Goal: Transaction & Acquisition: Purchase product/service

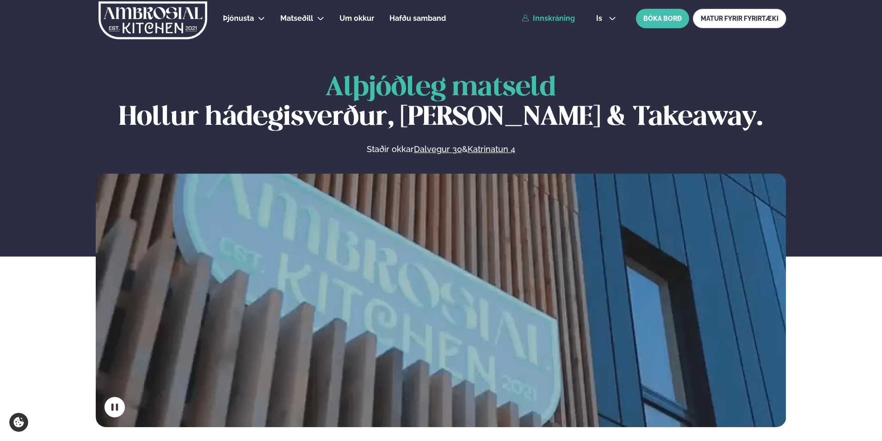
click at [551, 21] on link "Innskráning" at bounding box center [548, 18] width 53 height 8
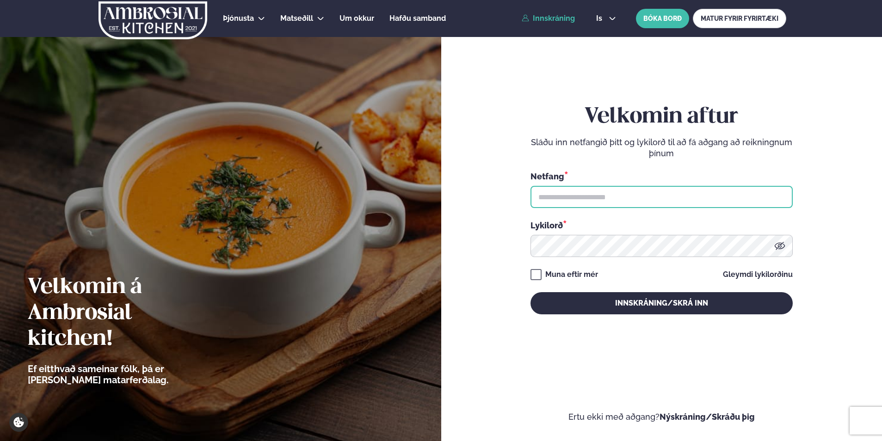
type input "**********"
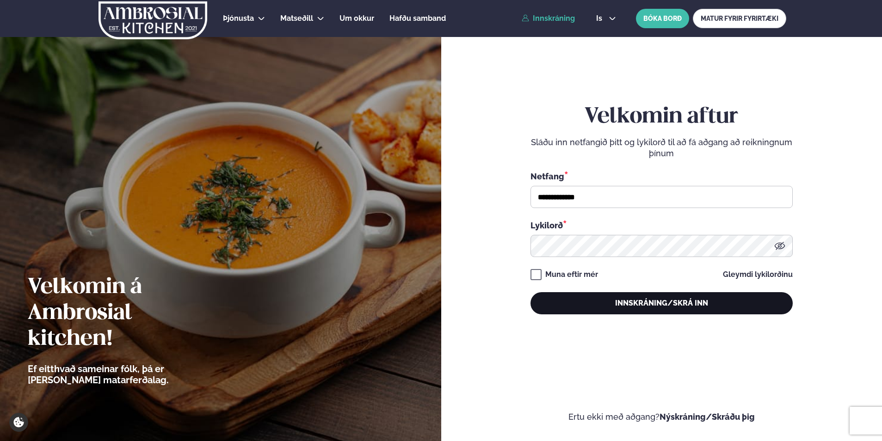
click at [623, 299] on button "Innskráning/Skrá inn" at bounding box center [662, 303] width 262 height 22
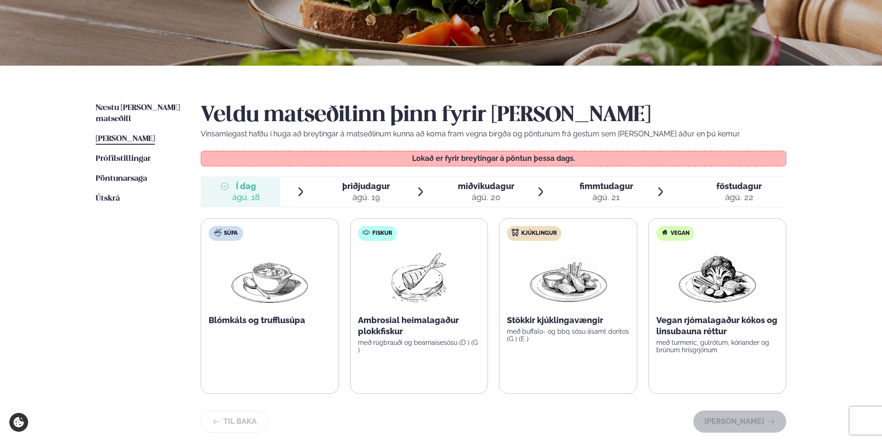
scroll to position [185, 0]
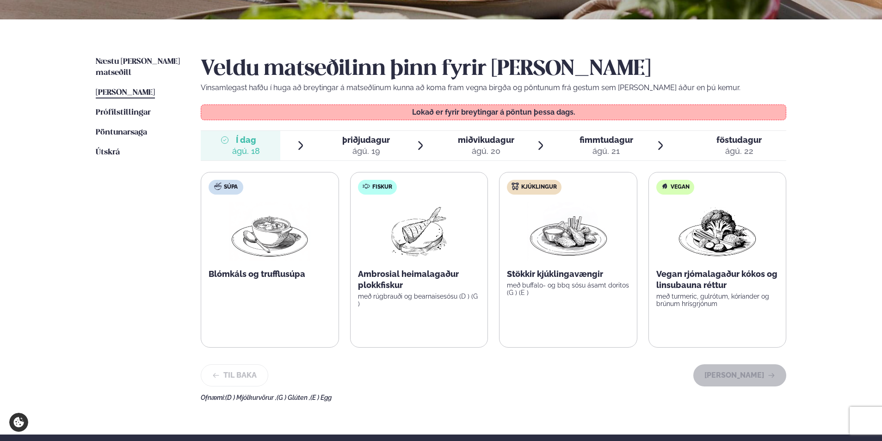
click at [377, 136] on span "þriðjudagur" at bounding box center [366, 140] width 48 height 10
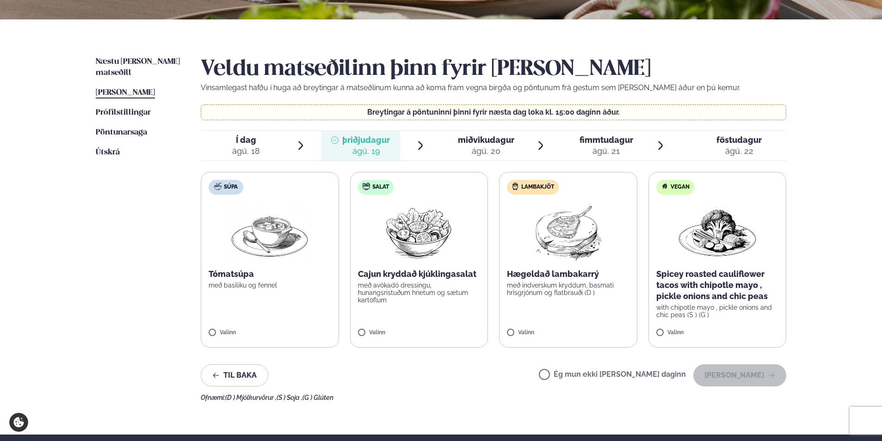
click at [487, 143] on span "miðvikudagur" at bounding box center [486, 140] width 56 height 10
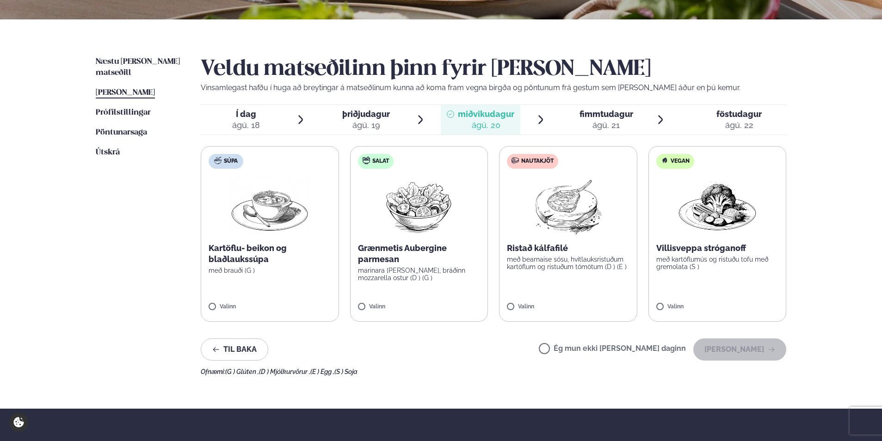
click at [591, 124] on div "ágú. 21" at bounding box center [607, 125] width 54 height 11
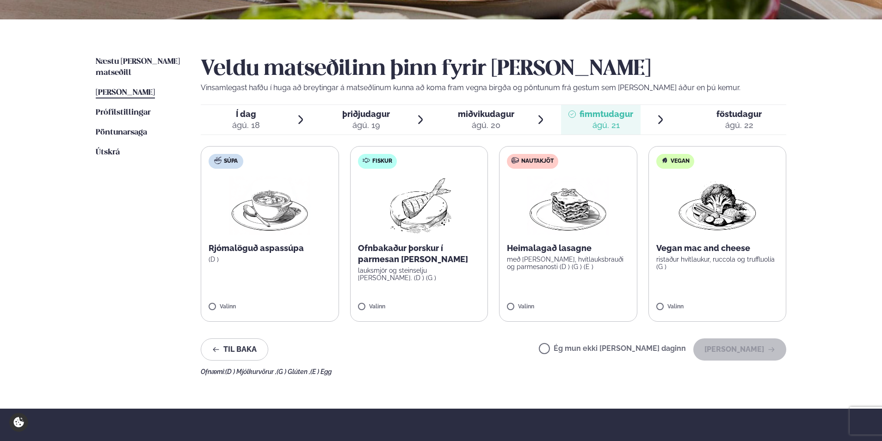
scroll to position [139, 0]
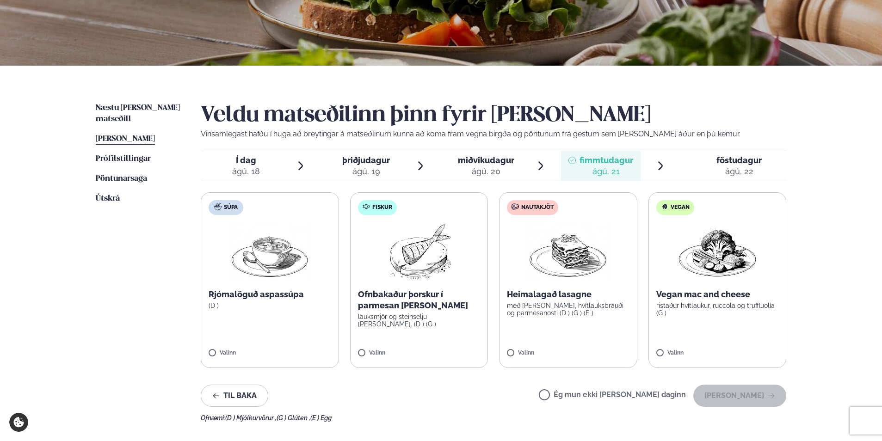
click at [718, 164] on span "föstudagur" at bounding box center [739, 160] width 45 height 10
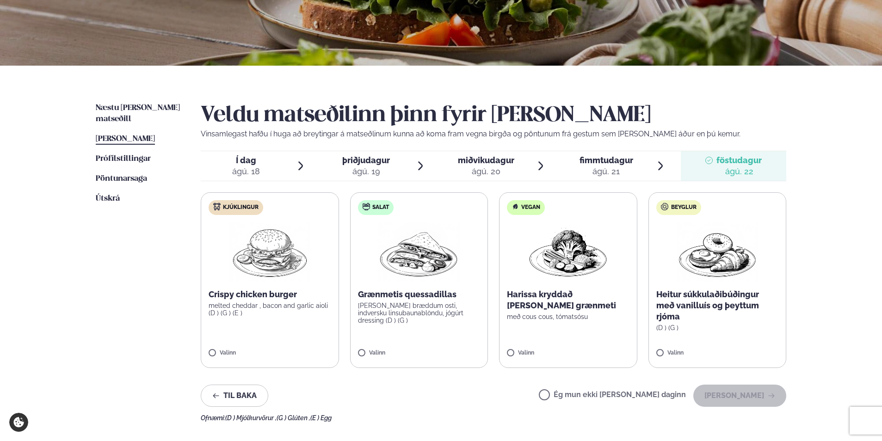
click at [334, 160] on icon at bounding box center [334, 160] width 7 height 7
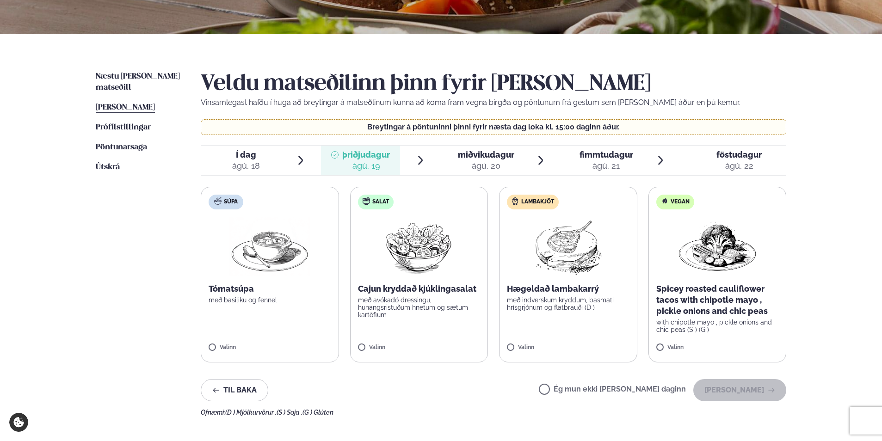
scroll to position [185, 0]
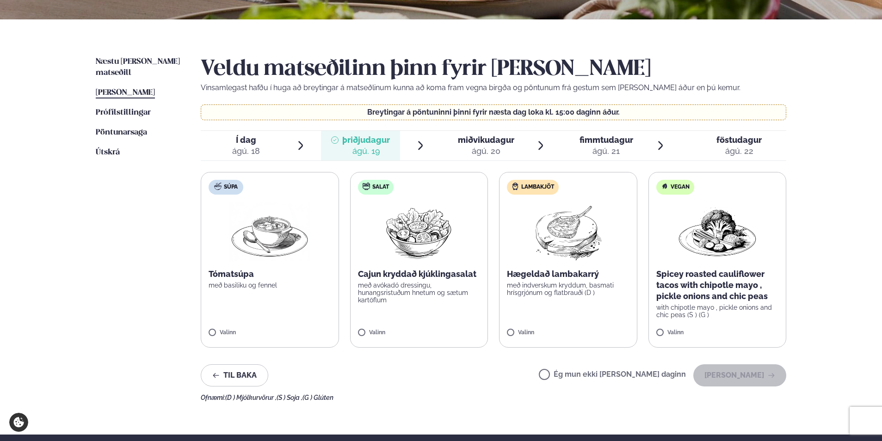
click at [555, 246] on img at bounding box center [568, 231] width 82 height 59
click at [732, 374] on button "[PERSON_NAME]" at bounding box center [740, 376] width 93 height 22
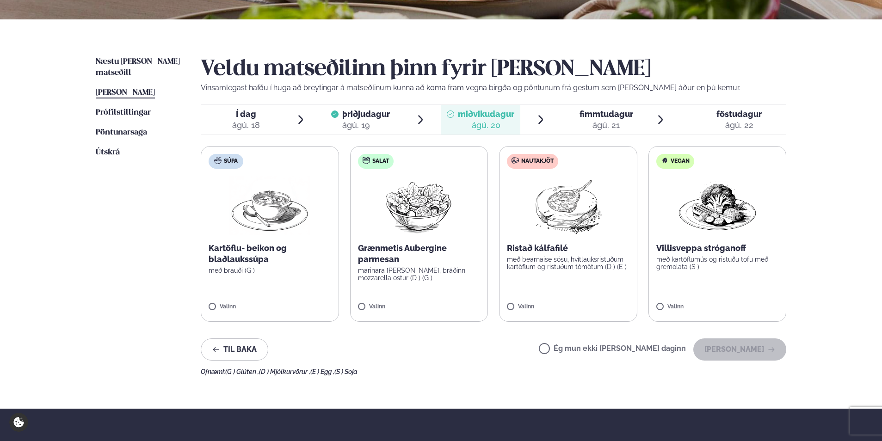
scroll to position [139, 0]
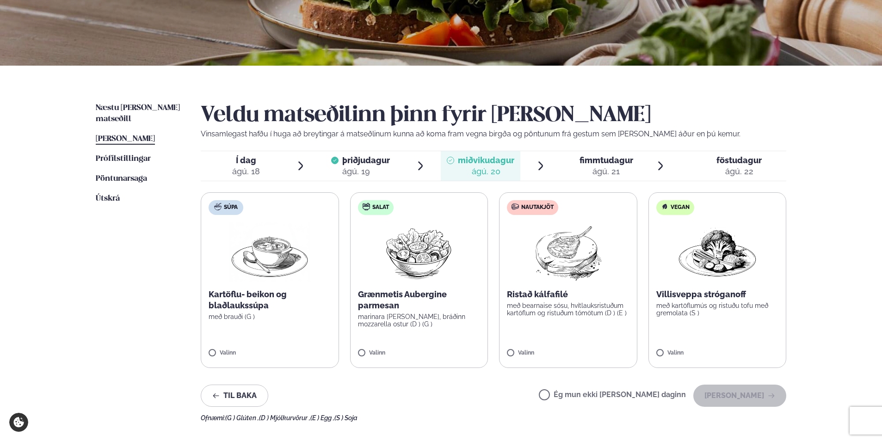
click at [566, 248] on img at bounding box center [568, 252] width 82 height 59
click at [743, 401] on button "[PERSON_NAME]" at bounding box center [740, 396] width 93 height 22
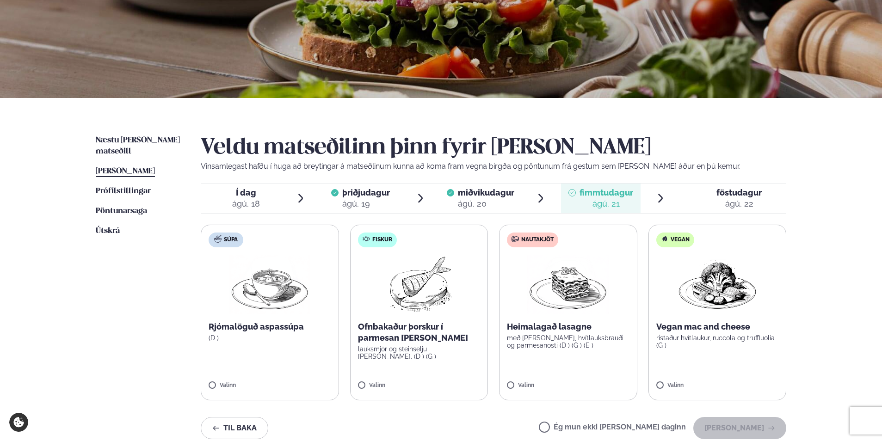
scroll to position [93, 0]
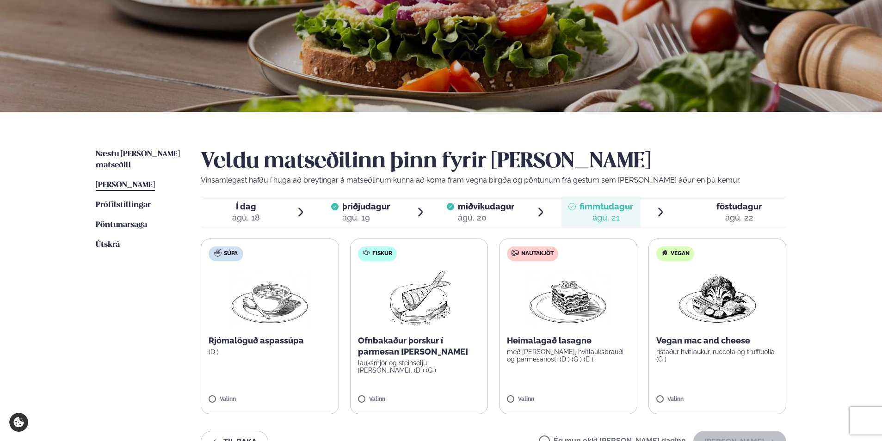
click at [415, 308] on img at bounding box center [419, 298] width 82 height 59
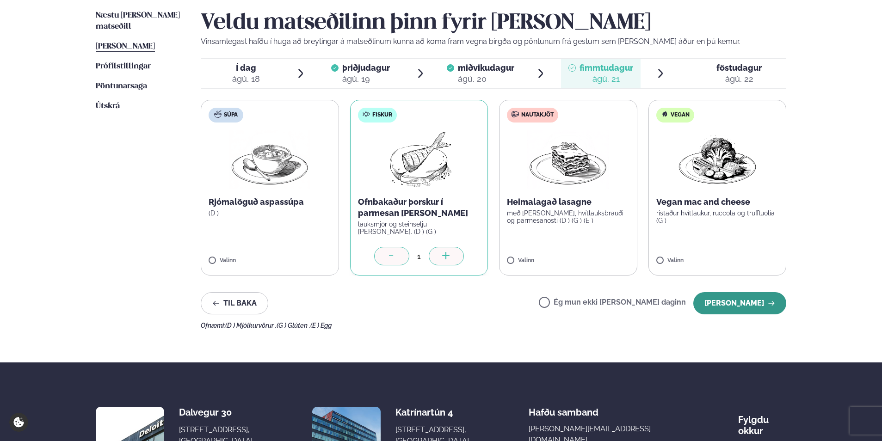
click at [741, 301] on button "[PERSON_NAME]" at bounding box center [740, 303] width 93 height 22
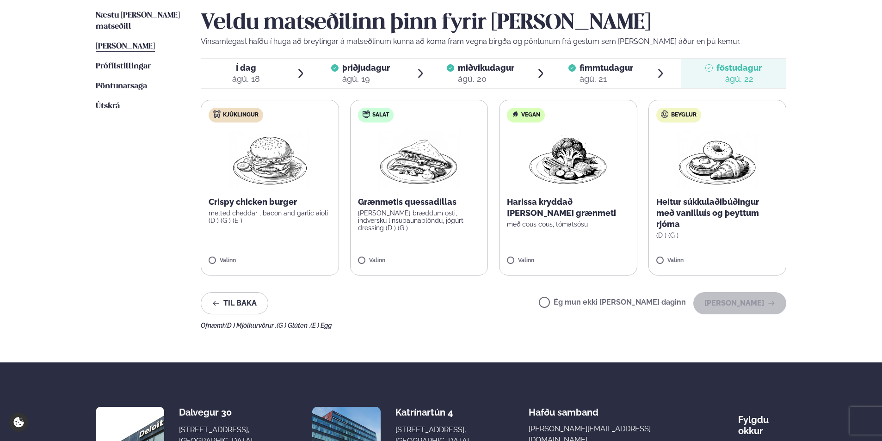
click at [276, 211] on p "melted cheddar , bacon and garlic aioli (D ) (G ) (E )" at bounding box center [270, 217] width 123 height 15
click at [732, 309] on button "[PERSON_NAME]" at bounding box center [740, 303] width 93 height 22
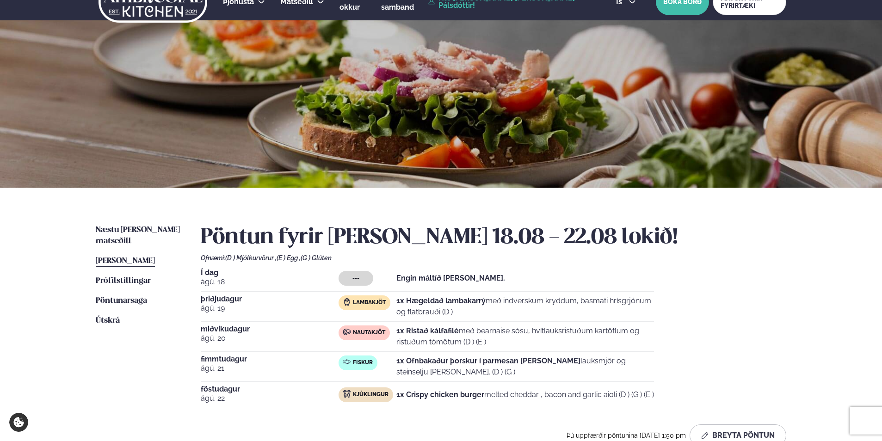
scroll to position [0, 0]
